Goal: Task Accomplishment & Management: Use online tool/utility

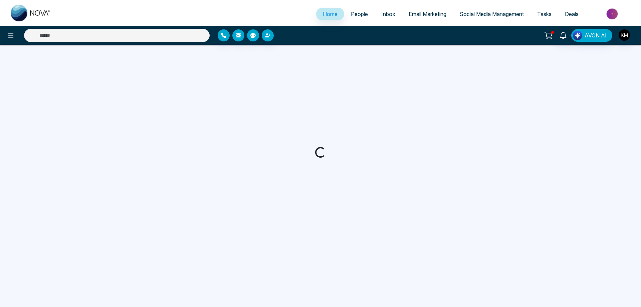
select select "*"
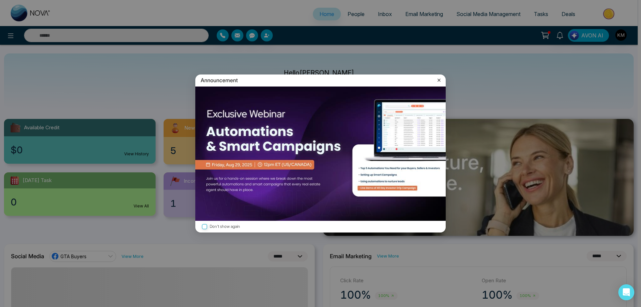
click at [437, 79] on icon at bounding box center [439, 80] width 7 height 7
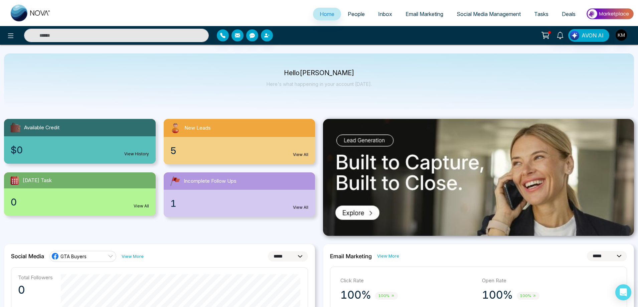
click at [405, 14] on span "Email Marketing" at bounding box center [424, 14] width 38 height 7
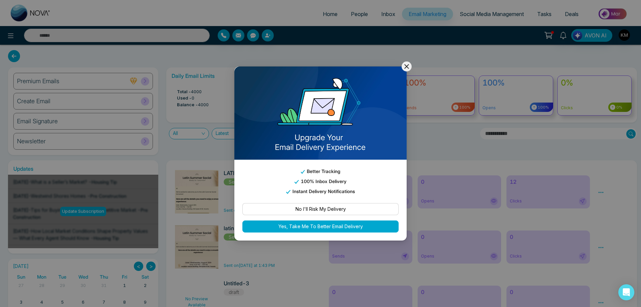
click at [408, 63] on icon at bounding box center [407, 66] width 8 height 8
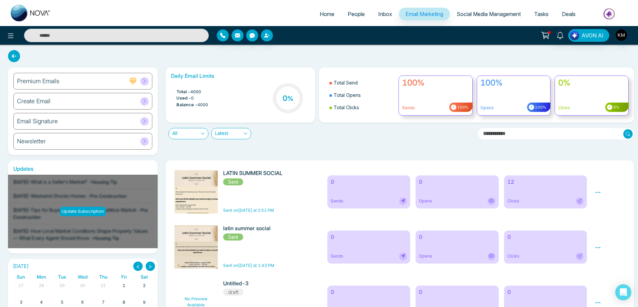
click at [67, 105] on div "Create Email" at bounding box center [82, 101] width 139 height 17
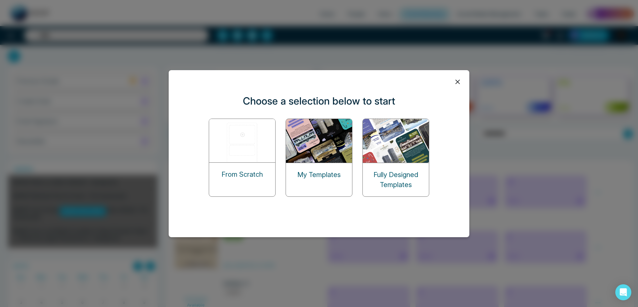
click at [337, 159] on img at bounding box center [319, 141] width 67 height 44
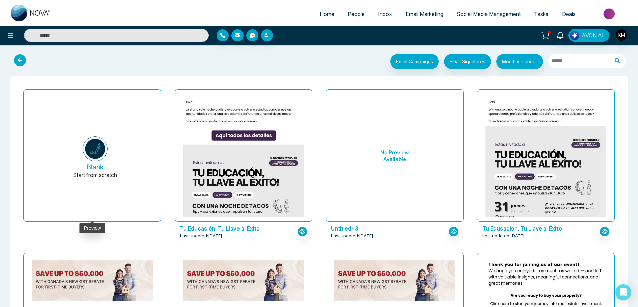
click at [87, 137] on button "Blank Start from scratch" at bounding box center [94, 158] width 121 height 127
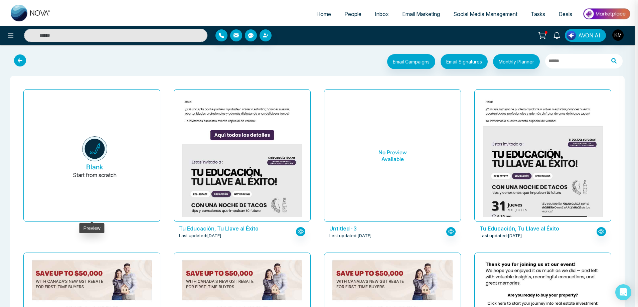
click at [98, 161] on div at bounding box center [319, 153] width 638 height 307
click at [92, 141] on img at bounding box center [94, 148] width 25 height 25
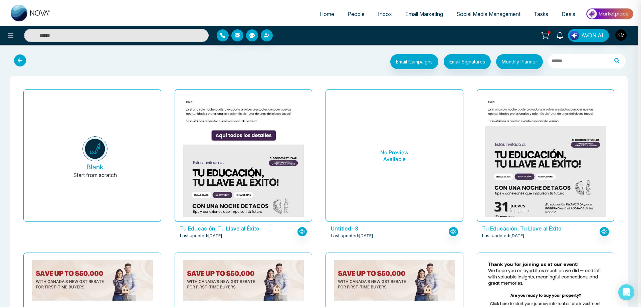
click at [112, 149] on div at bounding box center [320, 153] width 641 height 307
click at [101, 158] on img at bounding box center [94, 148] width 25 height 25
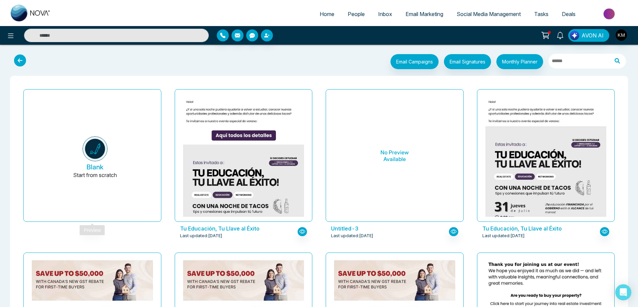
click at [111, 147] on button "Blank Start from scratch" at bounding box center [94, 158] width 121 height 127
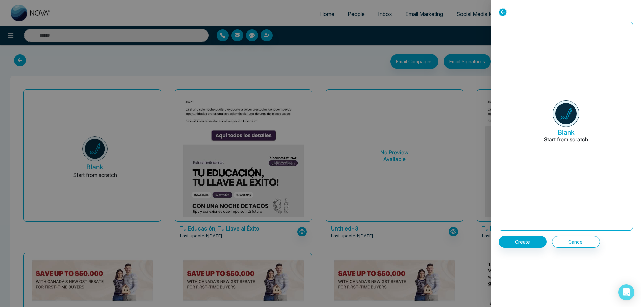
click at [553, 104] on img at bounding box center [566, 113] width 27 height 27
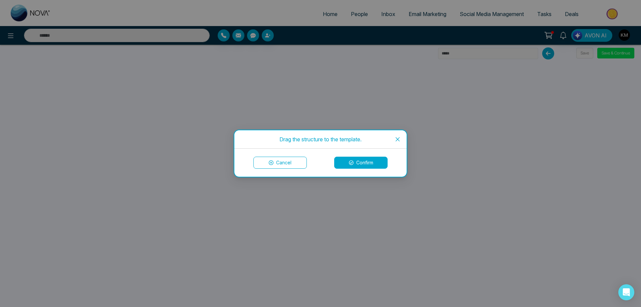
click at [359, 165] on button "Confirm" at bounding box center [360, 163] width 53 height 12
click at [365, 166] on button "Confirm" at bounding box center [360, 163] width 53 height 12
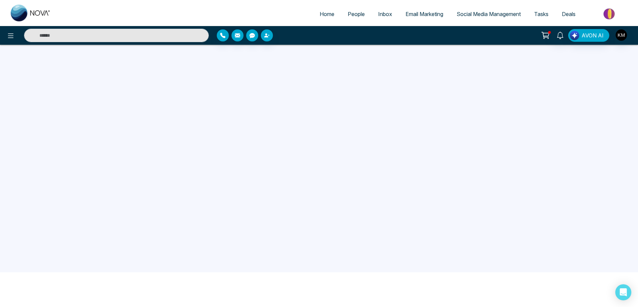
scroll to position [63, 0]
